Goal: Check status

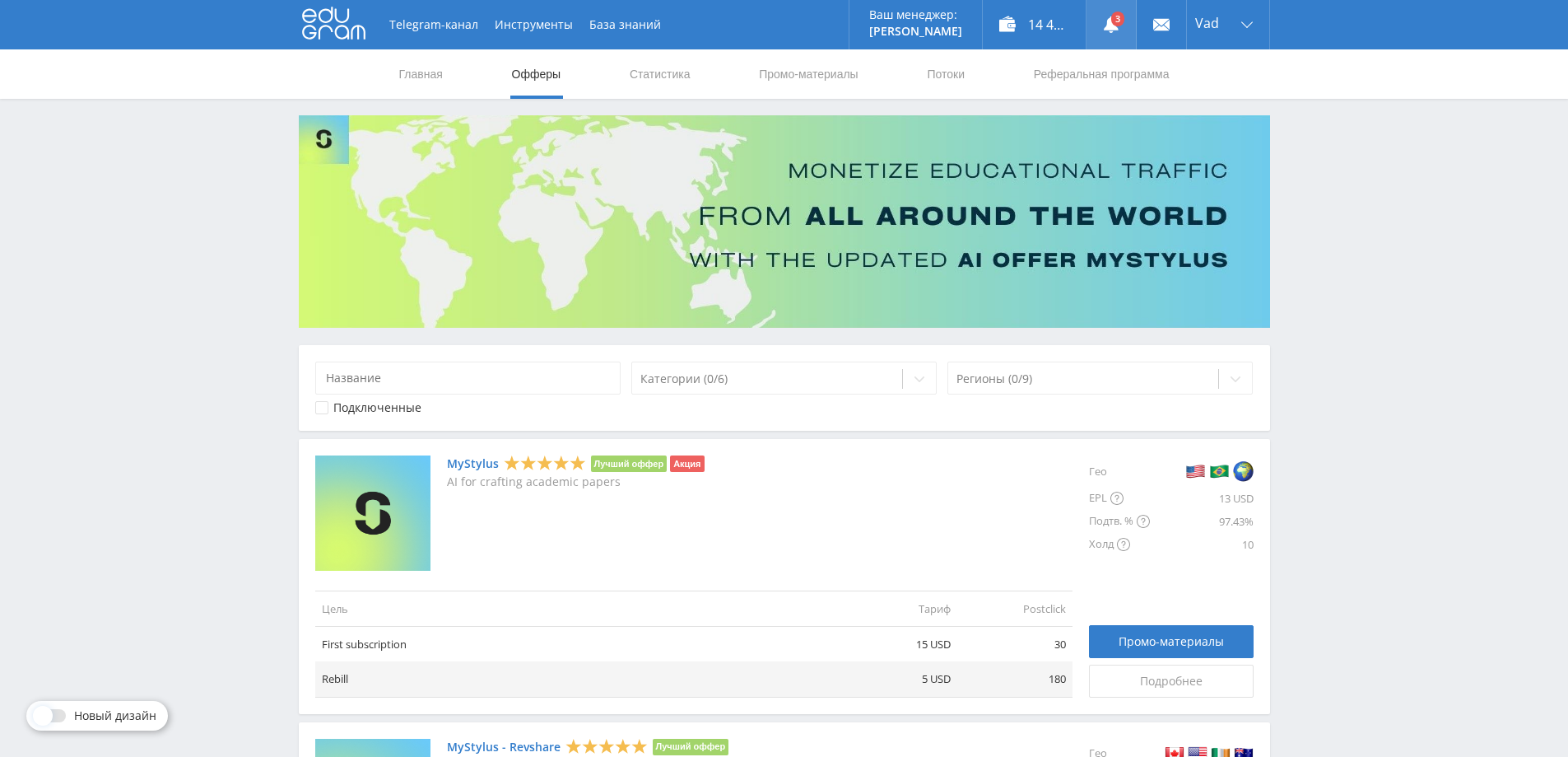
click at [1114, 20] on link at bounding box center [1111, 24] width 49 height 49
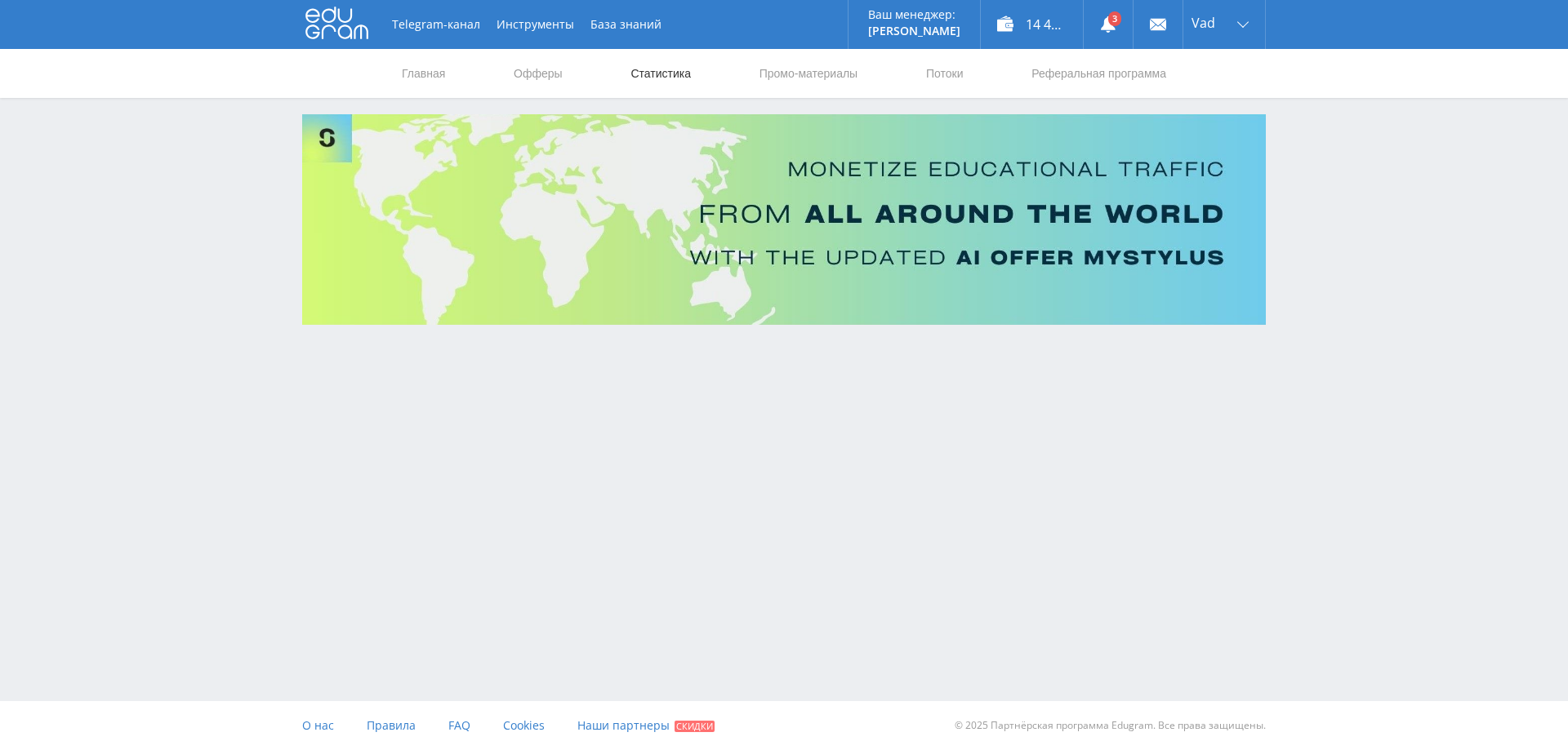
click at [657, 74] on link "Статистика" at bounding box center [660, 73] width 64 height 49
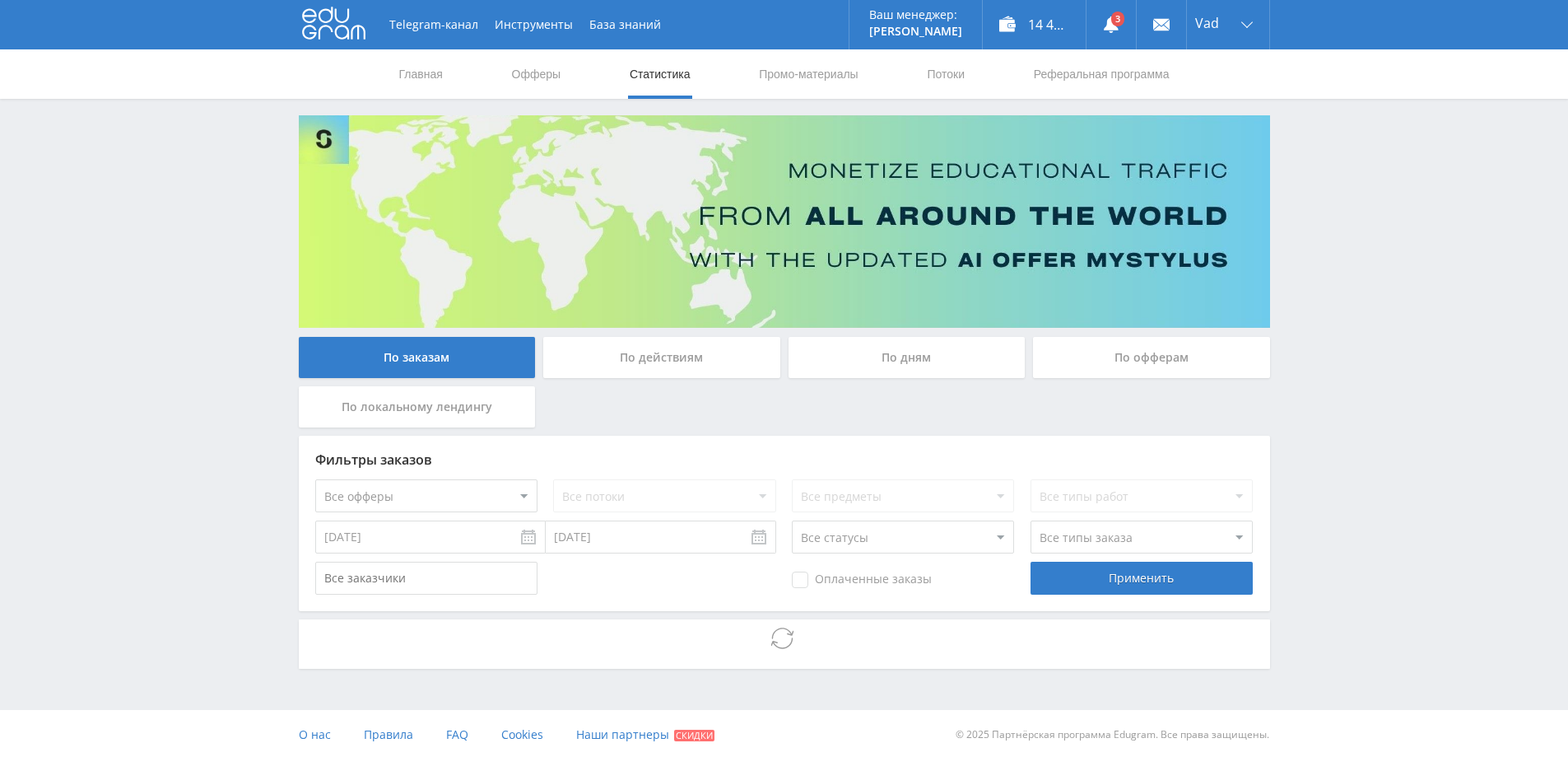
click at [888, 349] on div "По дням" at bounding box center [908, 356] width 237 height 41
click at [0, 0] on input "По дням" at bounding box center [0, 0] width 0 height 0
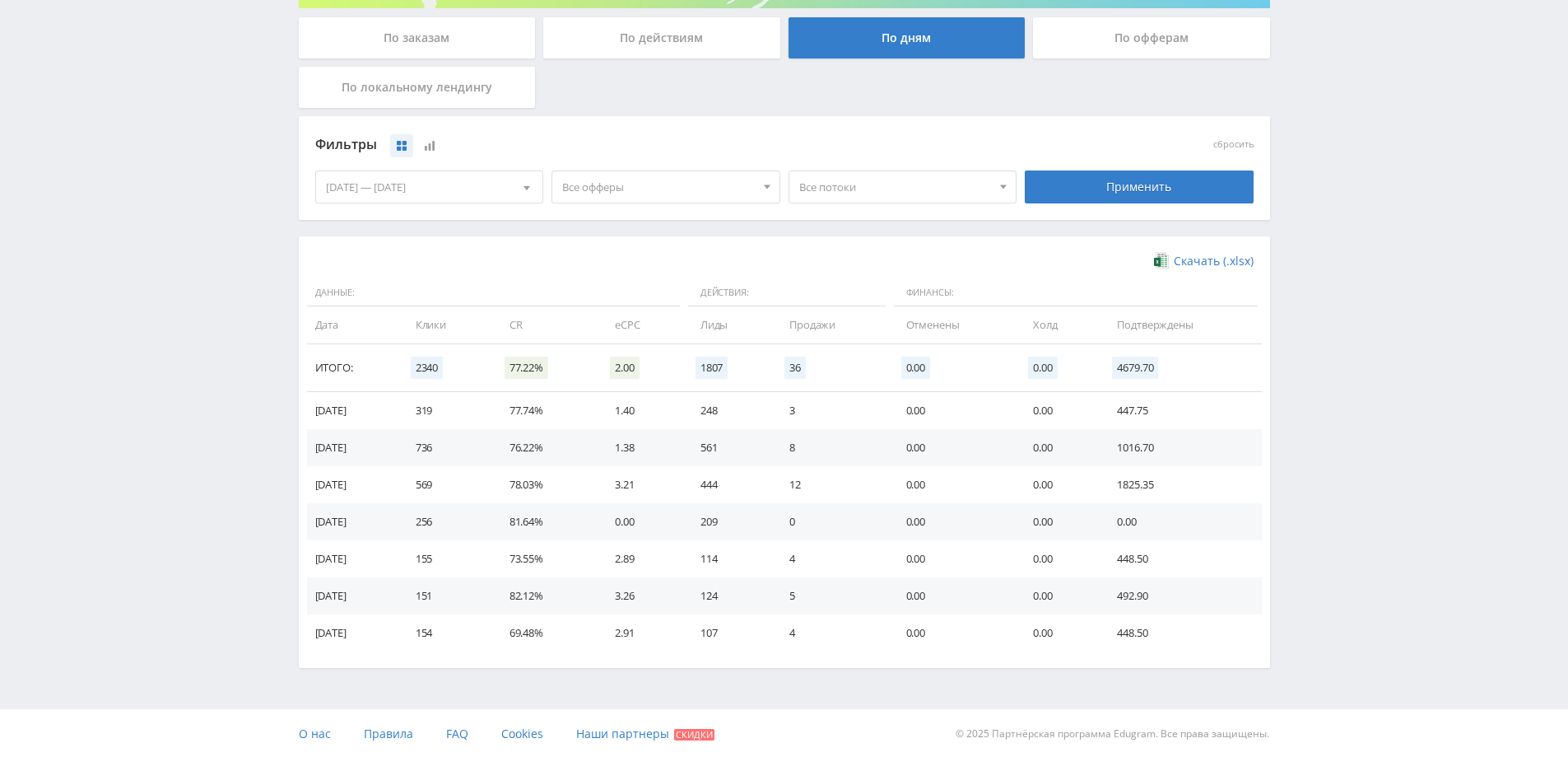
scroll to position [321, 0]
